Goal: Task Accomplishment & Management: Use online tool/utility

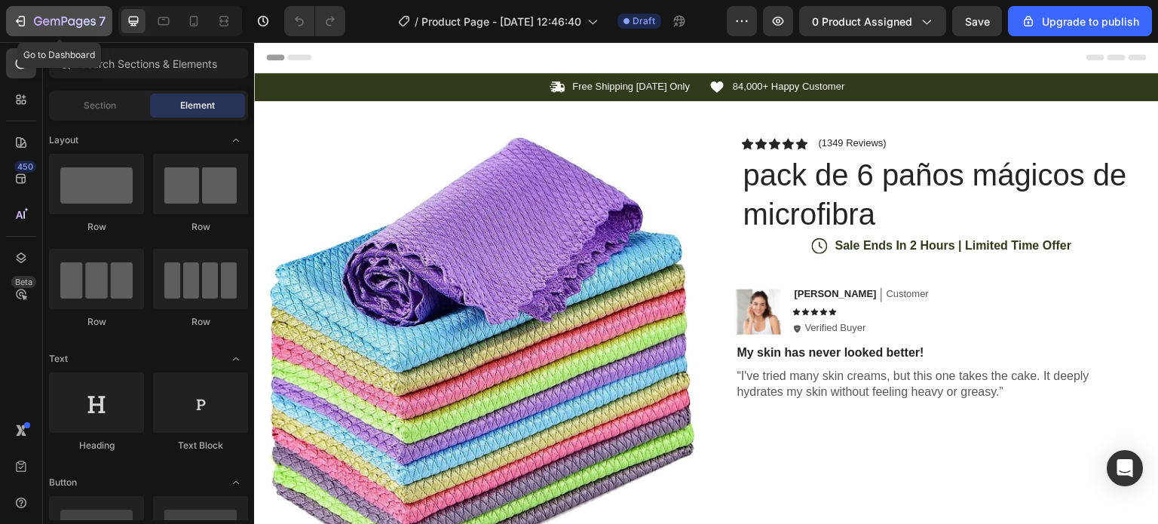
click at [27, 16] on div "7" at bounding box center [59, 21] width 93 height 18
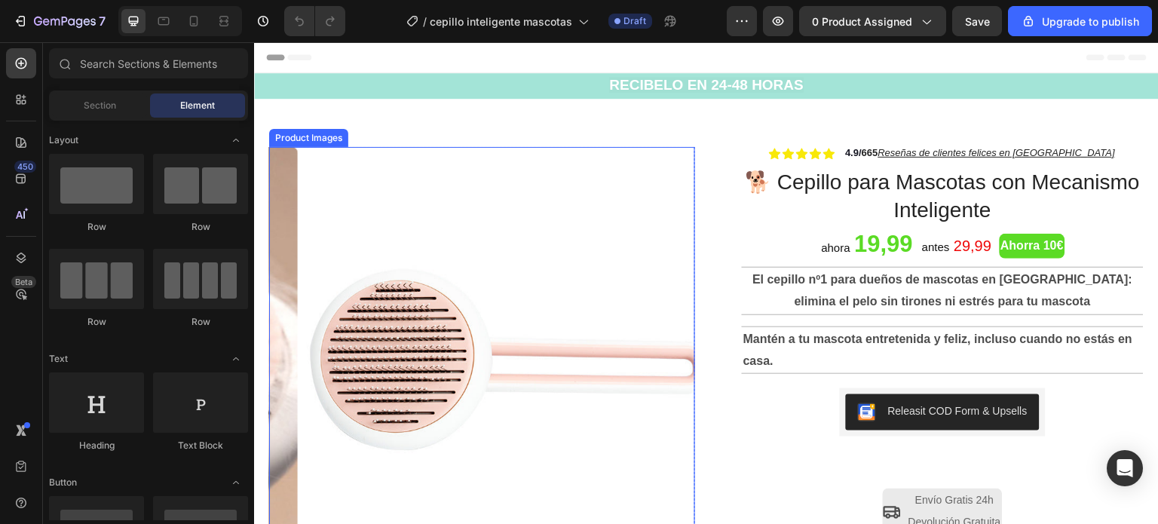
click at [398, 331] on img at bounding box center [511, 360] width 426 height 426
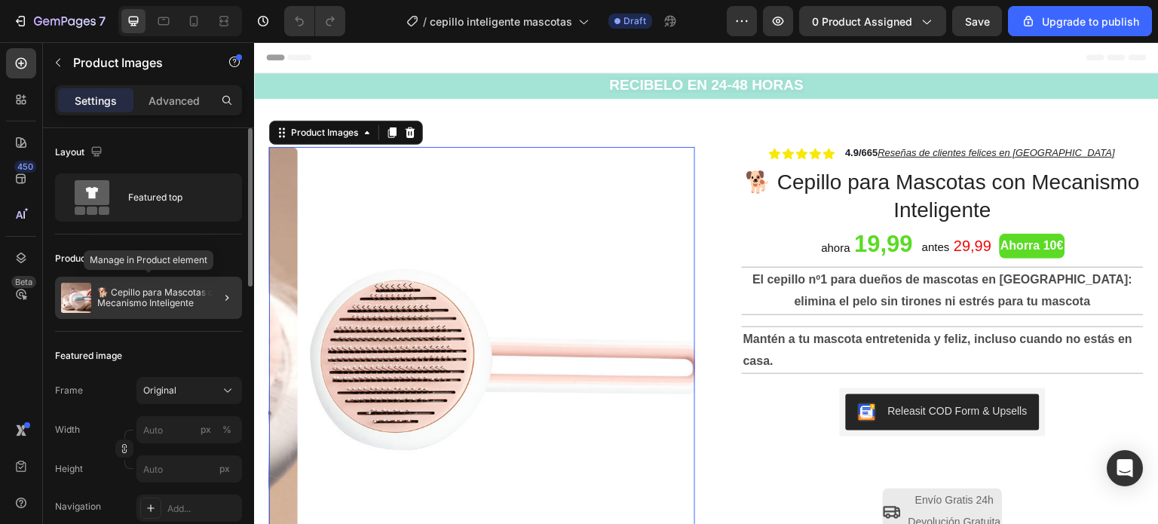
click at [118, 304] on p "🐕 Cepillo para Mascotas con Mecanismo Inteligente" at bounding box center [166, 297] width 139 height 21
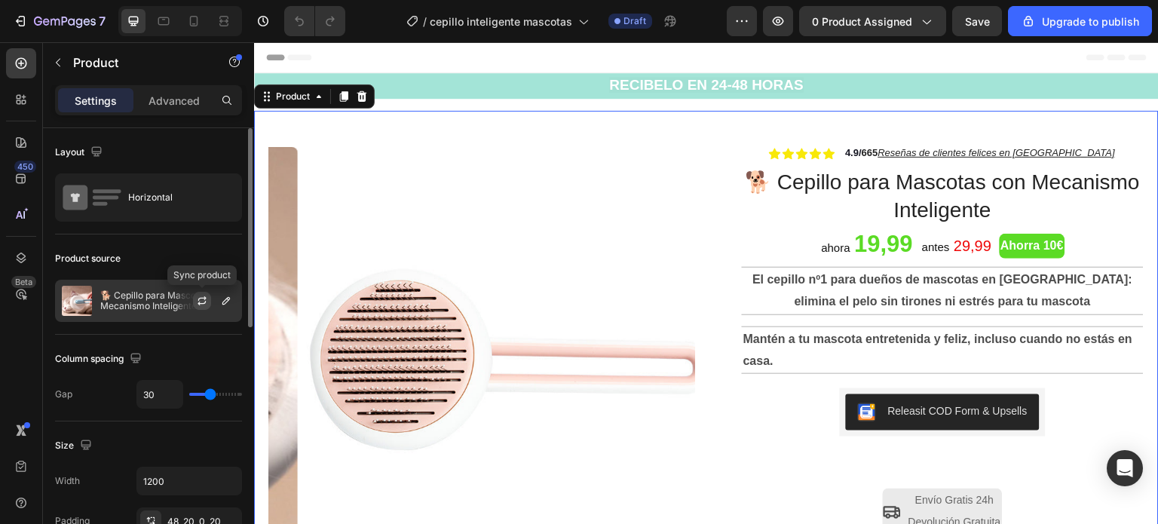
click at [208, 298] on icon "button" at bounding box center [202, 301] width 12 height 12
click at [140, 299] on p "🐕 Cepillo para Mascotas con Mecanismo Inteligente" at bounding box center [167, 300] width 135 height 21
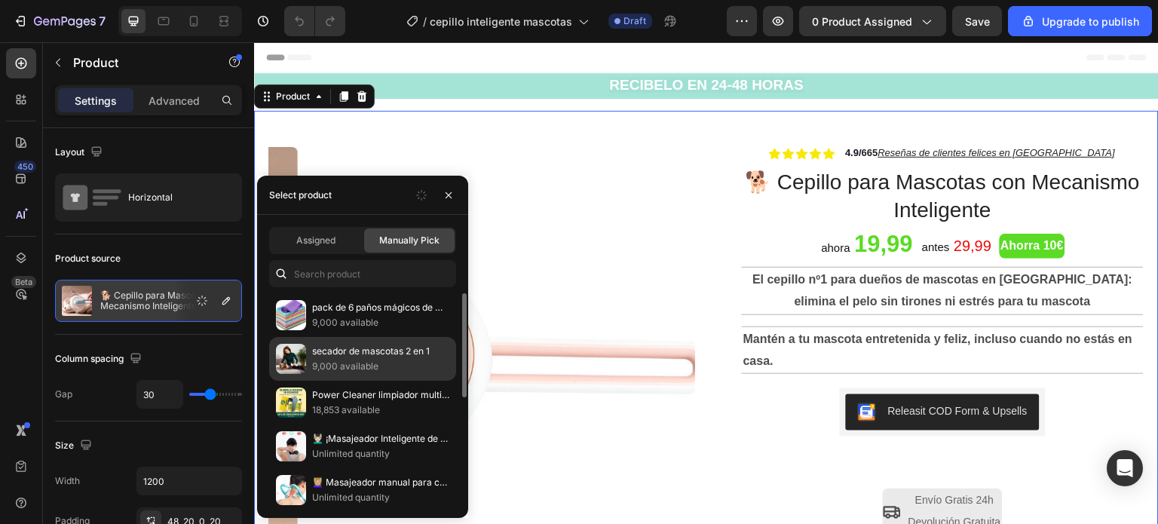
click at [323, 359] on p "9,000 available" at bounding box center [380, 366] width 137 height 15
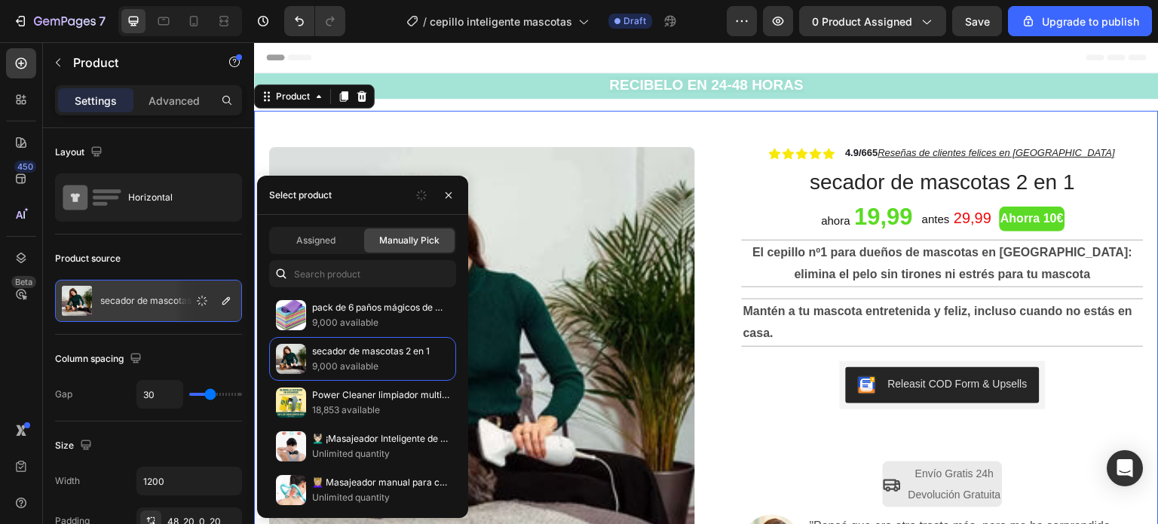
click at [570, 123] on div "Product Images Row Icon Icon Icon Icon Icon Icon List 4.9/ 665 Reseñas de clien…" at bounding box center [706, 384] width 905 height 546
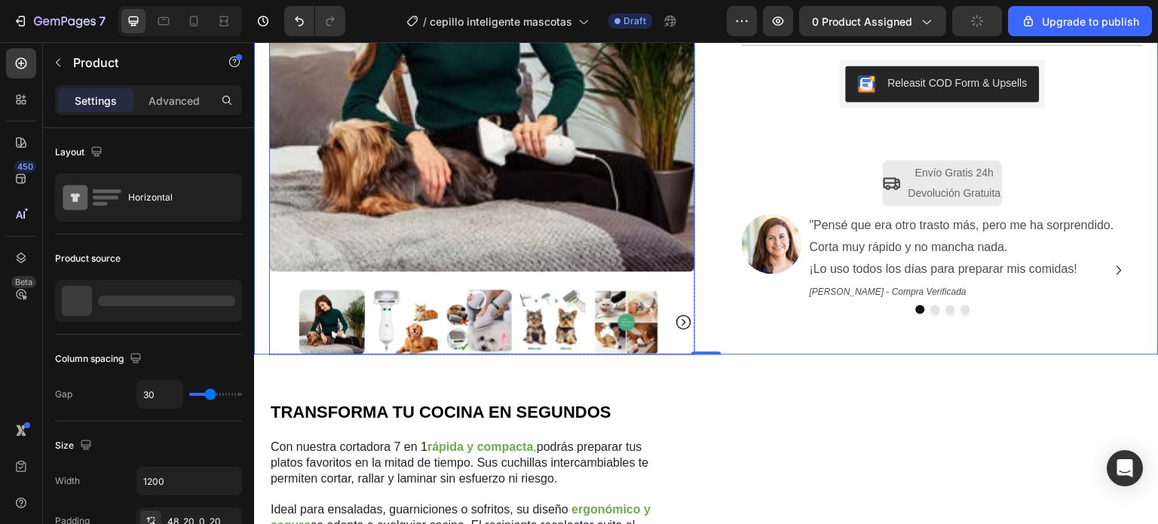
scroll to position [151, 0]
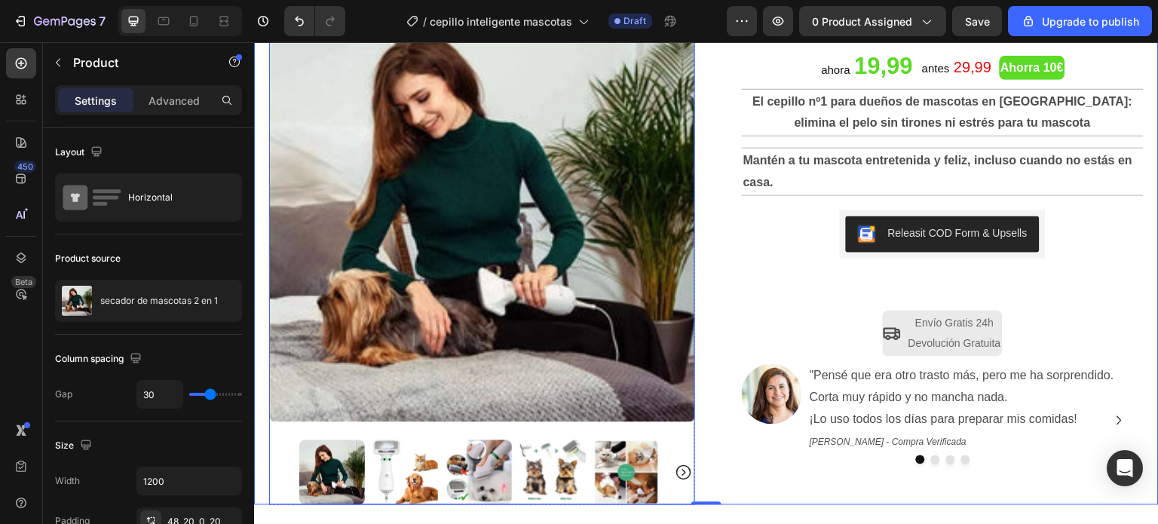
click at [409, 454] on img at bounding box center [406, 473] width 66 height 66
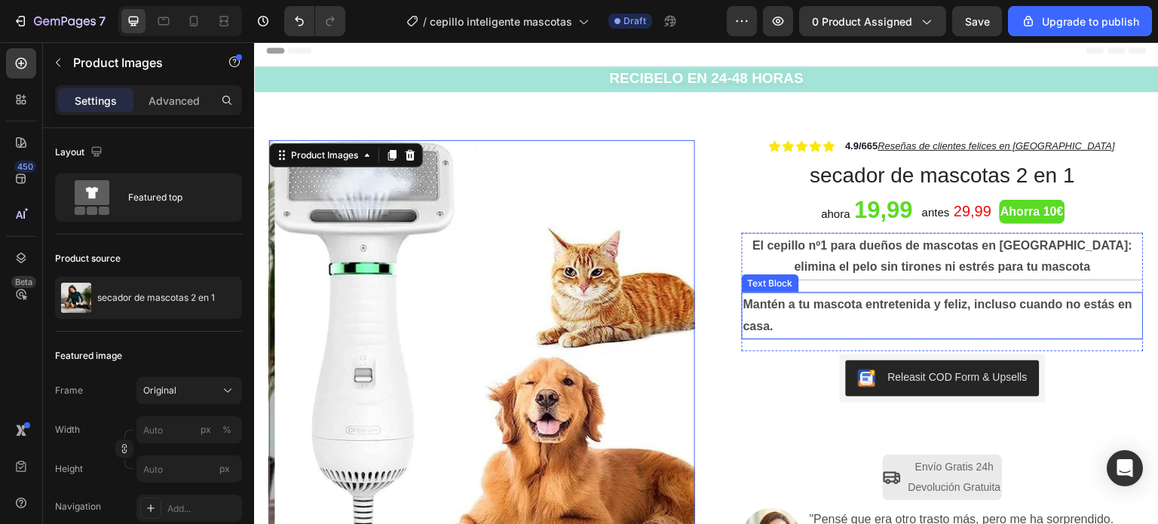
scroll to position [0, 0]
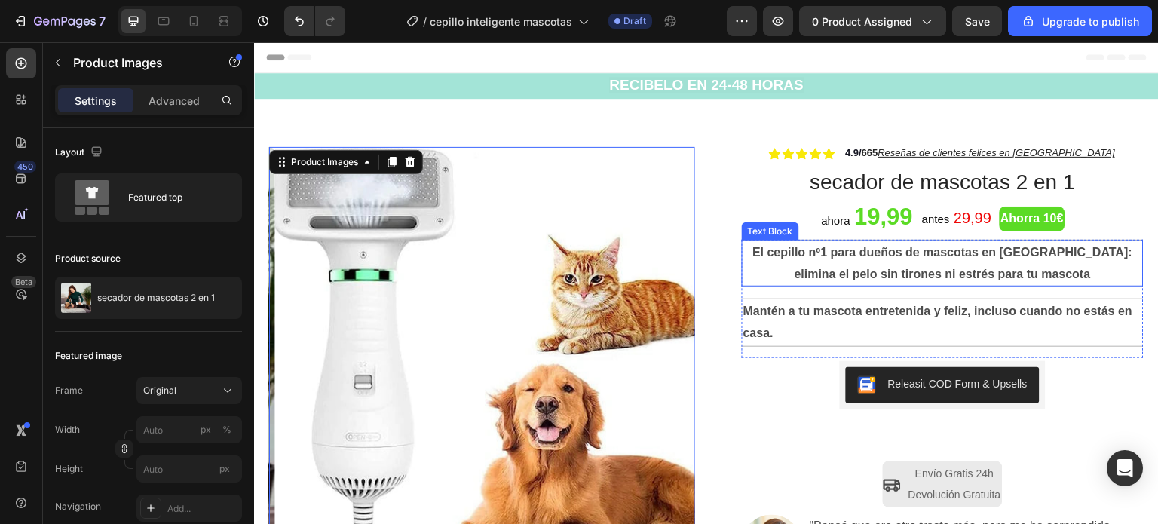
click at [1049, 271] on p "El cepillo nº1 para dueños de mascotas en [GEOGRAPHIC_DATA]: elimina el pelo si…" at bounding box center [943, 264] width 399 height 44
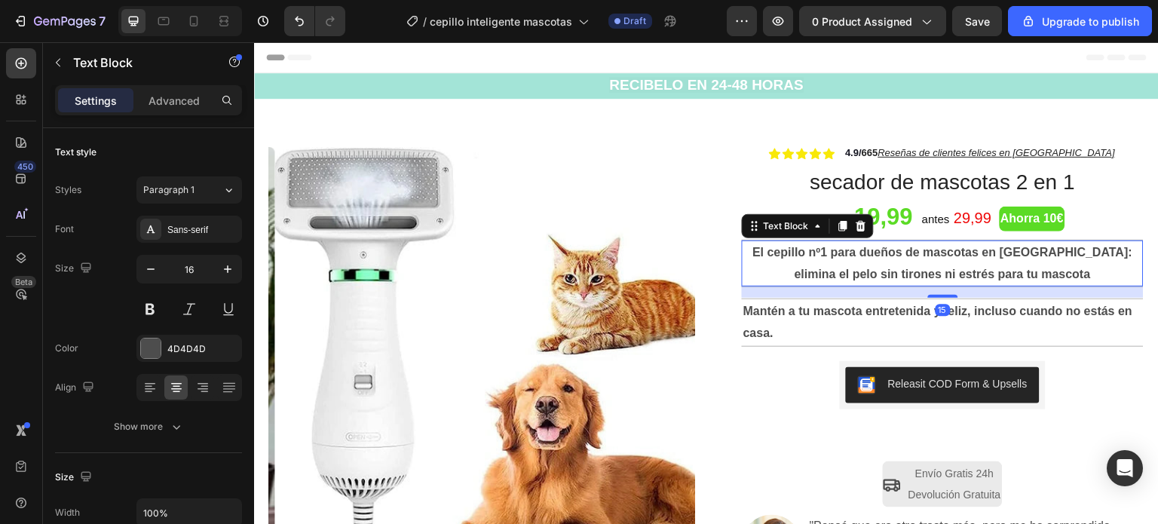
click at [1047, 274] on p "El cepillo nº1 para dueños de mascotas en [GEOGRAPHIC_DATA]: elimina el pelo si…" at bounding box center [943, 264] width 399 height 44
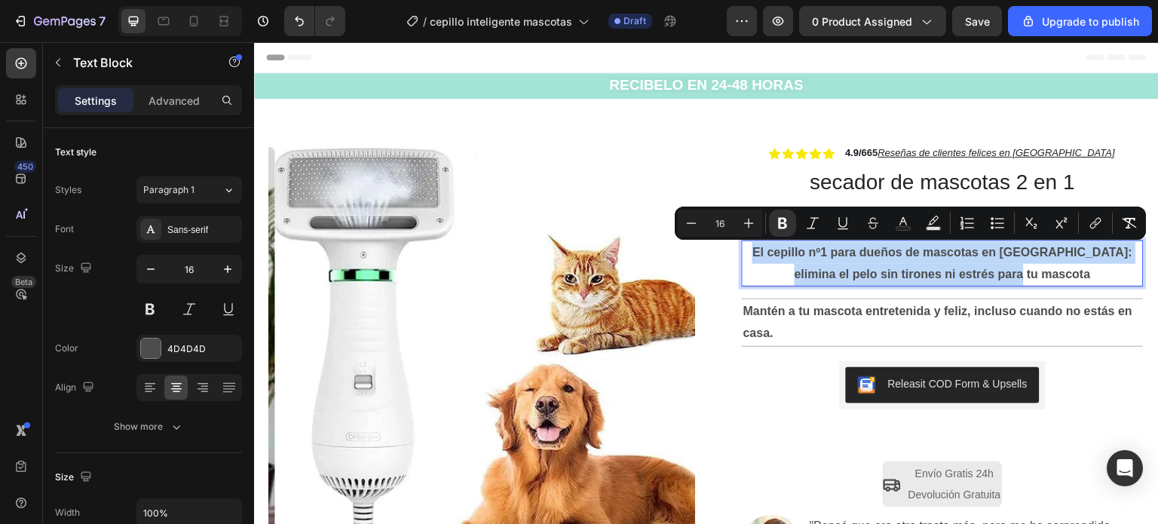
drag, startPoint x: 1043, startPoint y: 274, endPoint x: 735, endPoint y: 253, distance: 308.4
click at [742, 253] on div "El cepillo nº1 para dueños de mascotas en [GEOGRAPHIC_DATA]: elimina el pelo si…" at bounding box center [943, 264] width 402 height 47
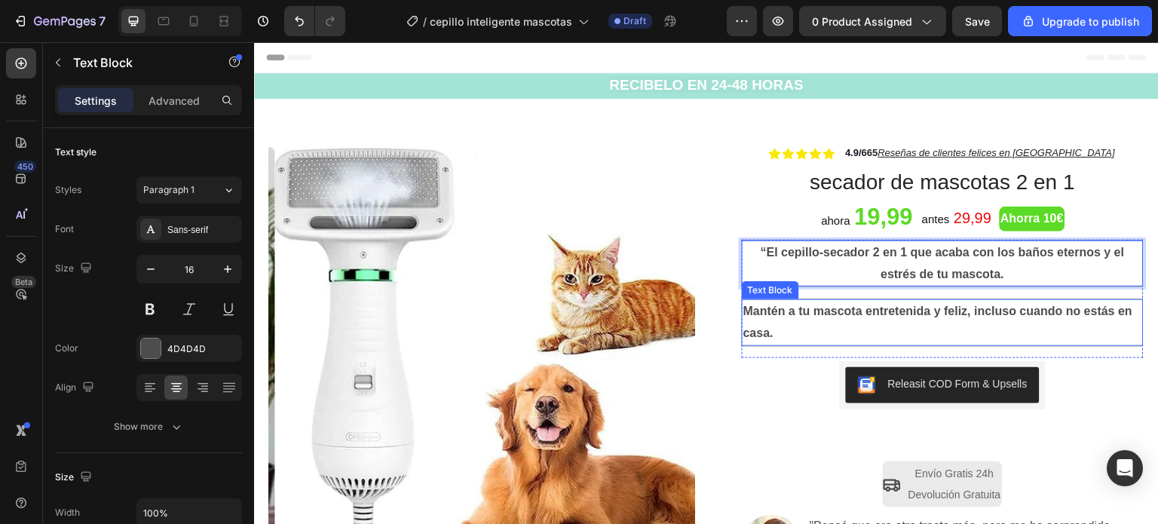
click at [770, 332] on p "Mantén a tu mascota entretenida y feliz, incluso cuando no estás en casa." at bounding box center [943, 323] width 399 height 44
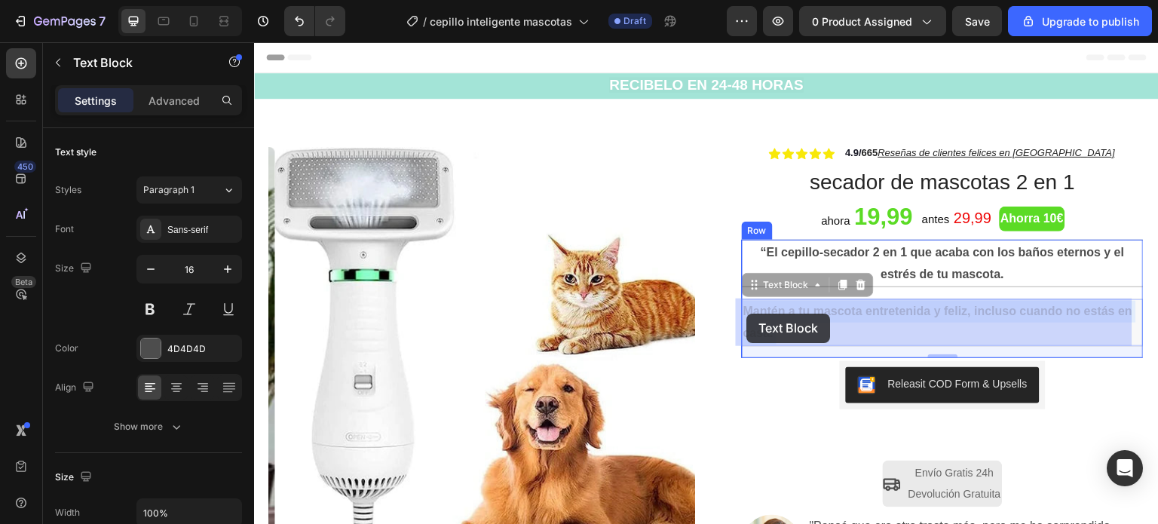
drag, startPoint x: 770, startPoint y: 336, endPoint x: 762, endPoint y: 323, distance: 14.2
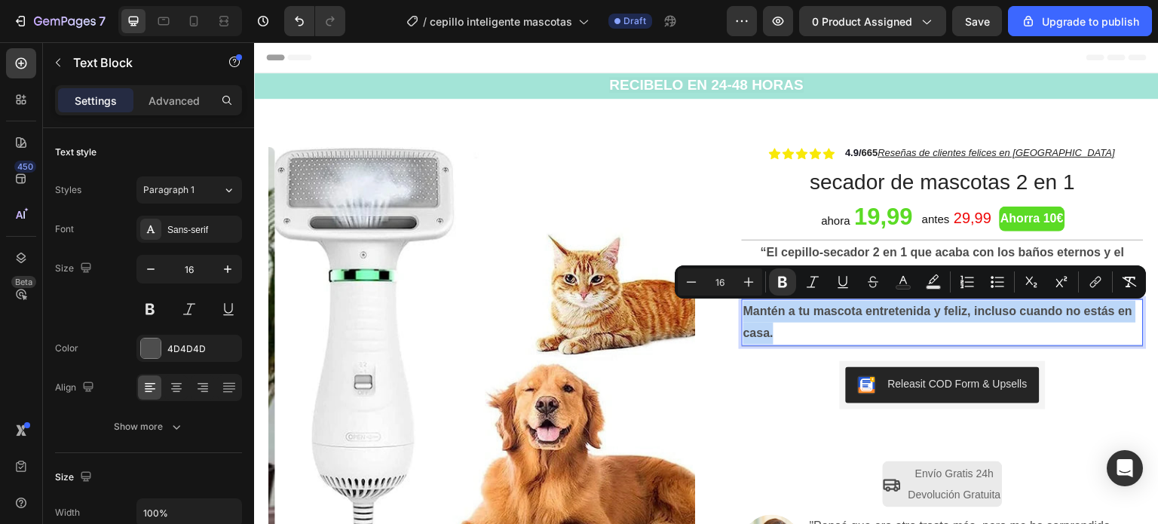
drag, startPoint x: 768, startPoint y: 334, endPoint x: 739, endPoint y: 311, distance: 37.0
click at [744, 311] on strong "Mantén a tu mascota entretenida y feliz, incluso cuando no estás en casa." at bounding box center [939, 322] width 390 height 35
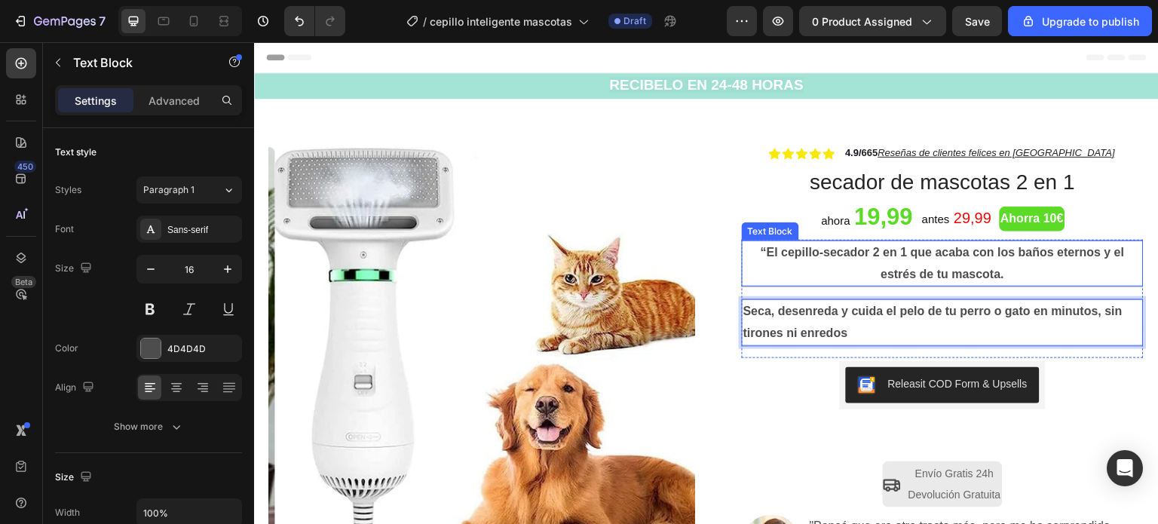
click at [761, 252] on strong "“El cepillo-secador 2 en 1 que acaba con los baños eternos y el estrés de tu ma…" at bounding box center [943, 263] width 364 height 35
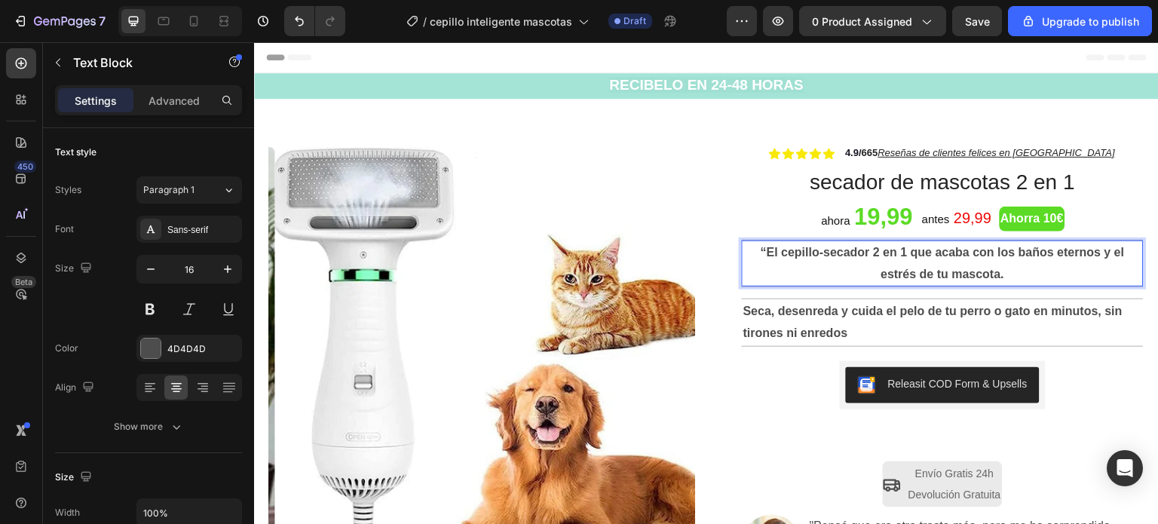
click at [761, 250] on strong "“El cepillo-secador 2 en 1 que acaba con los baños eternos y el estrés de tu ma…" at bounding box center [943, 263] width 364 height 35
